Goal: Task Accomplishment & Management: Manage account settings

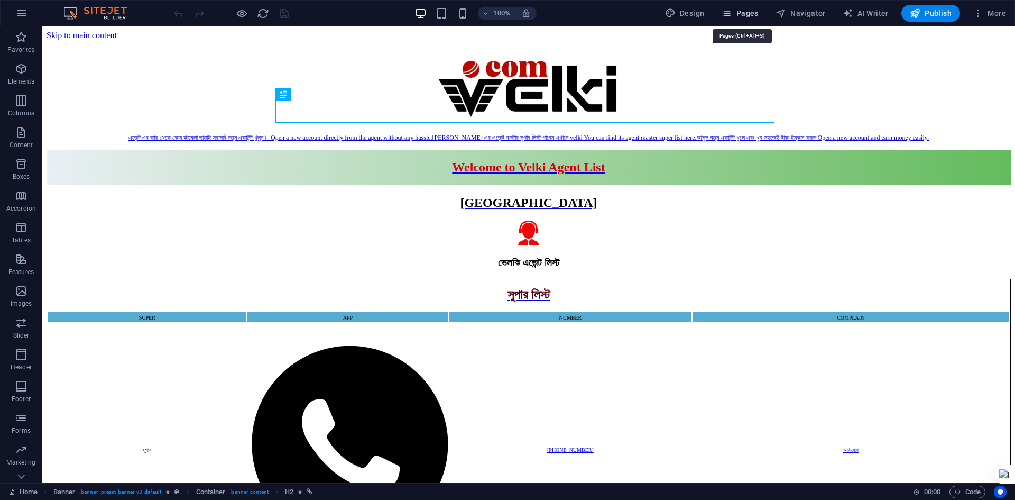
click at [737, 12] on span "Pages" at bounding box center [739, 13] width 37 height 11
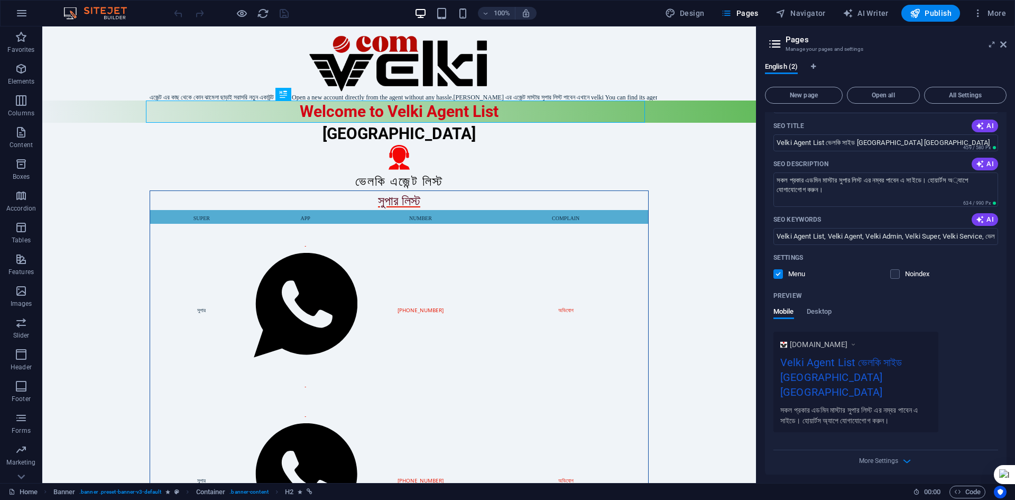
scroll to position [134, 0]
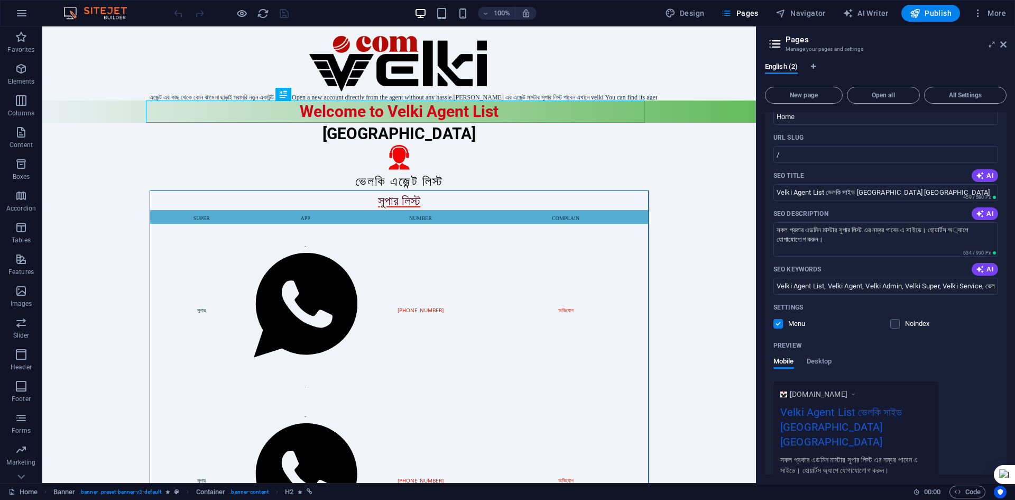
scroll to position [44, 0]
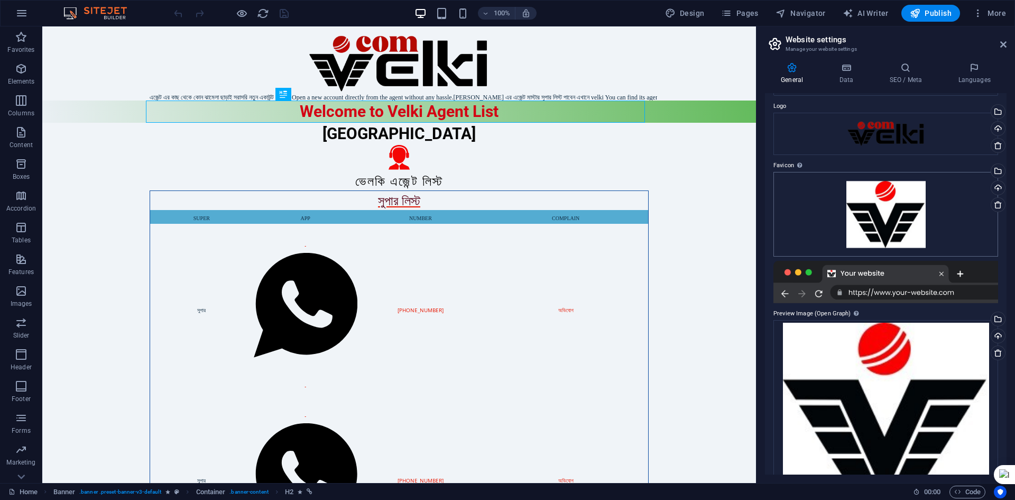
scroll to position [0, 0]
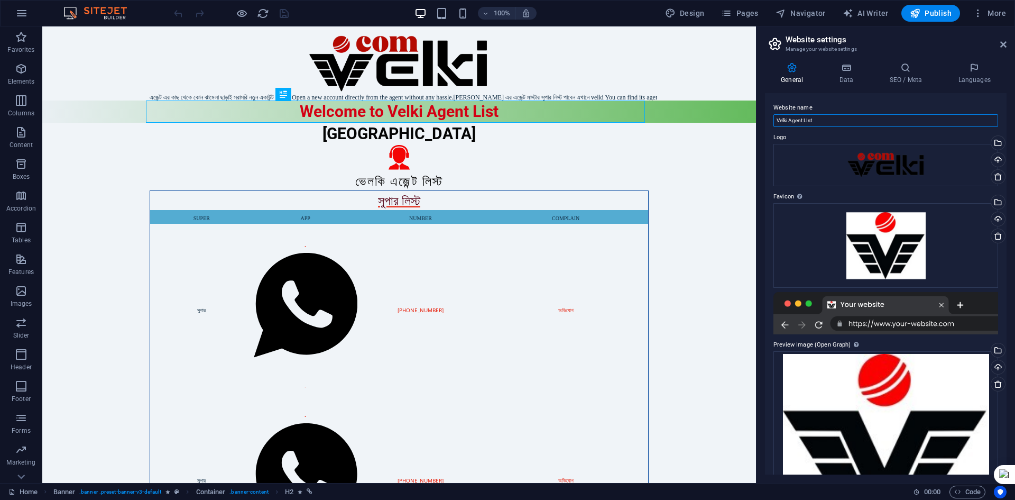
drag, startPoint x: 835, startPoint y: 119, endPoint x: 769, endPoint y: 122, distance: 66.7
click at [769, 122] on div "Website name Velki Agent LIst Logo Drag files here, click to choose files or se…" at bounding box center [886, 283] width 242 height 381
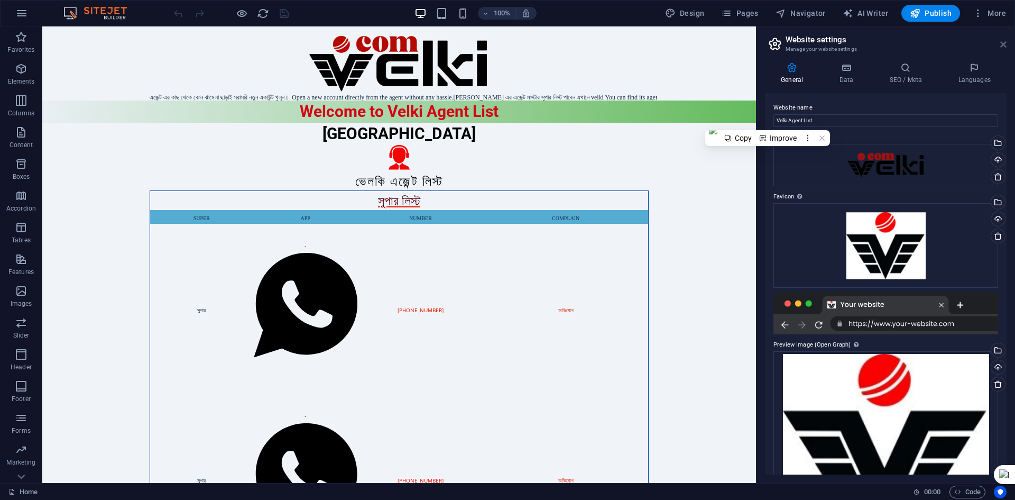
drag, startPoint x: 1004, startPoint y: 42, endPoint x: 961, endPoint y: 15, distance: 50.9
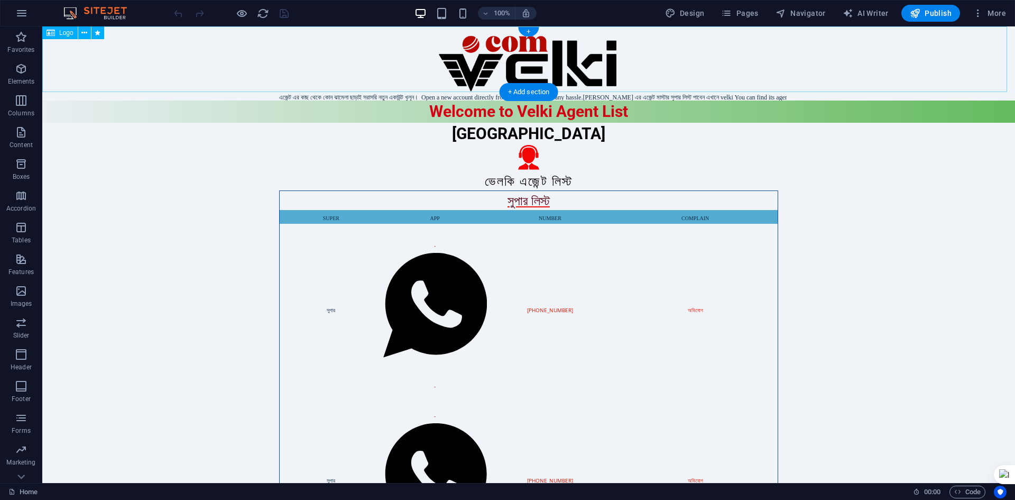
click at [832, 71] on div at bounding box center [528, 59] width 973 height 66
click at [324, 49] on div at bounding box center [528, 59] width 973 height 66
